Goal: Information Seeking & Learning: Learn about a topic

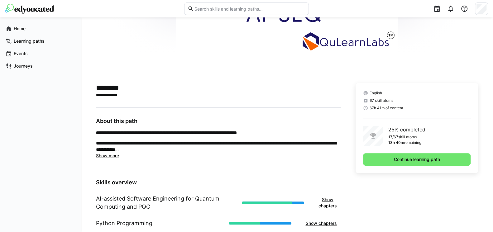
scroll to position [112, 0]
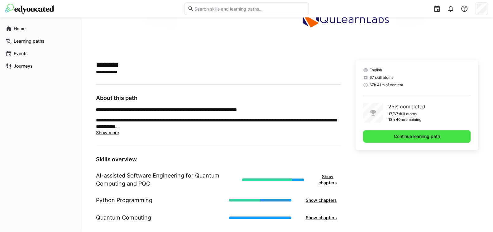
click at [416, 137] on span "Continue learning path" at bounding box center [417, 136] width 48 height 6
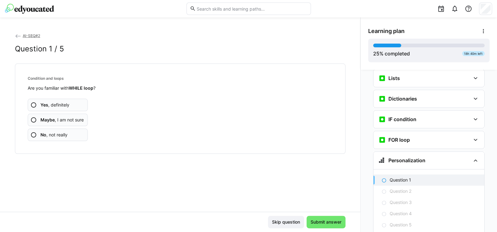
scroll to position [375, 0]
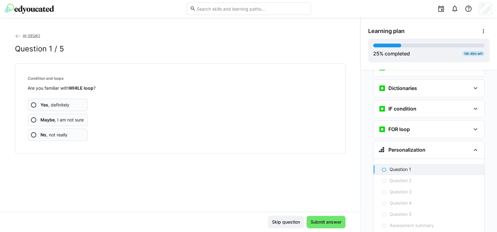
click at [48, 104] on span "Yes , definitely" at bounding box center [54, 105] width 29 height 6
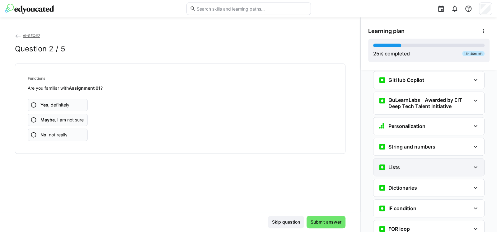
scroll to position [263, 0]
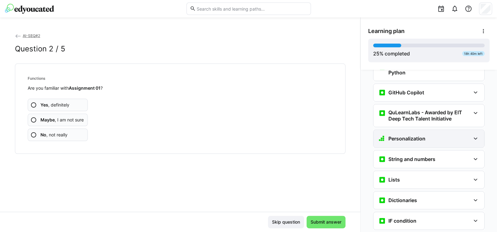
click at [411, 135] on h3 "Personalization" at bounding box center [407, 138] width 37 height 6
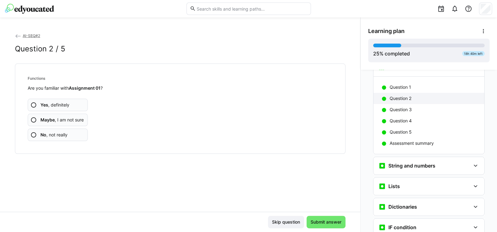
scroll to position [338, 0]
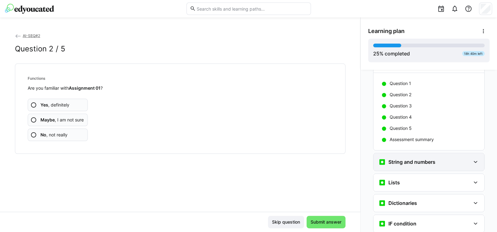
click at [405, 159] on h3 "String and numbers" at bounding box center [412, 162] width 47 height 6
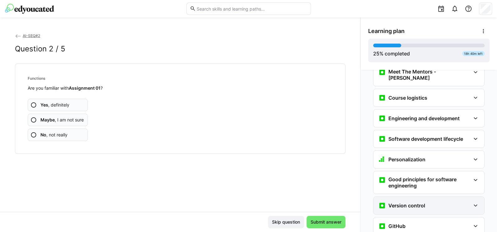
scroll to position [0, 0]
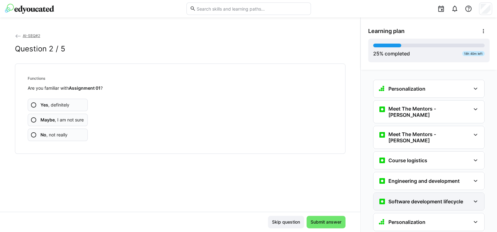
click at [417, 198] on h3 "Software development lifecycle" at bounding box center [426, 201] width 75 height 6
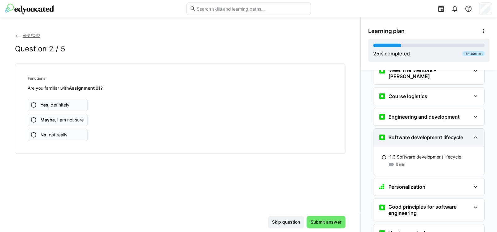
scroll to position [75, 0]
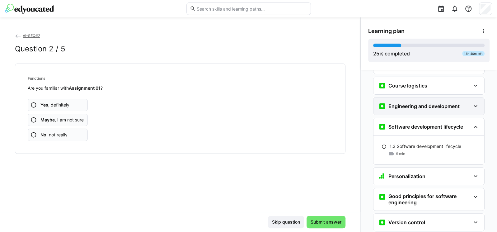
click at [400, 103] on h3 "Engineering and development" at bounding box center [424, 106] width 71 height 6
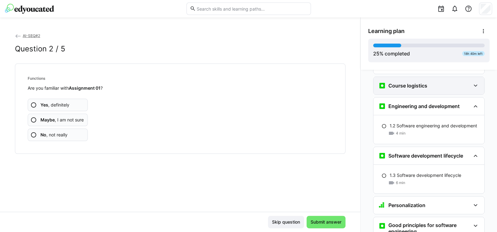
click at [406, 82] on div "Course logistics" at bounding box center [403, 85] width 49 height 7
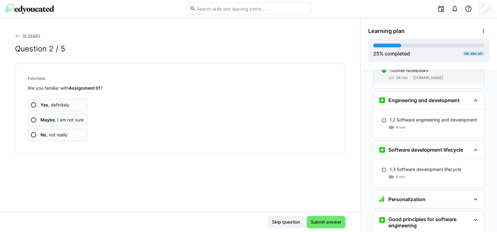
scroll to position [149, 0]
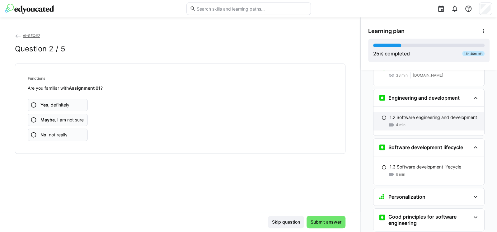
click at [406, 114] on p "1.2 Software engineering and development" at bounding box center [434, 117] width 88 height 6
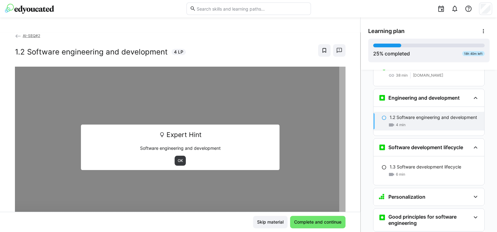
scroll to position [158, 0]
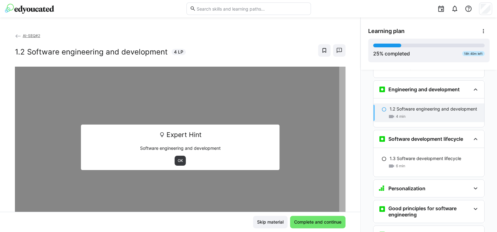
click at [161, 132] on eds-icon at bounding box center [162, 135] width 6 height 6
click at [177, 158] on span "OK" at bounding box center [180, 160] width 7 height 5
